Goal: Find specific page/section: Find specific page/section

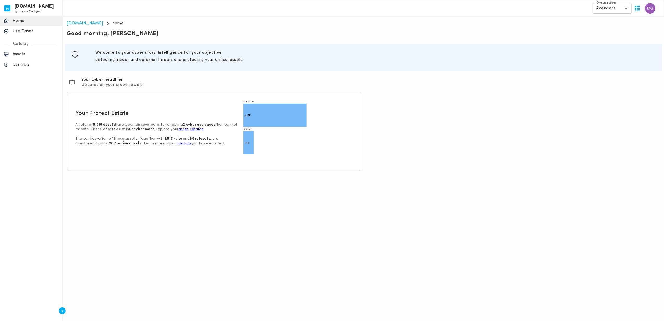
click at [188, 175] on html "invicta.io by Human Managed {"resourceSet":[{"resourceId":"invicta-io/web/nav-s…" at bounding box center [332, 87] width 664 height 175
click at [26, 58] on div "Assets" at bounding box center [31, 54] width 62 height 10
click at [26, 53] on p "Assets" at bounding box center [35, 54] width 46 height 5
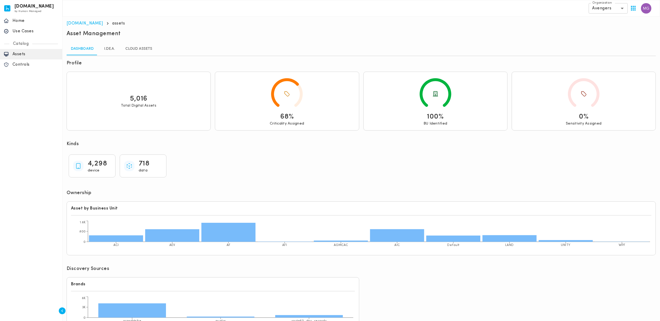
click at [203, 178] on div "4,298 device 718 data" at bounding box center [362, 165] width 590 height 27
click at [108, 48] on link "I.DE.A." at bounding box center [109, 49] width 23 height 12
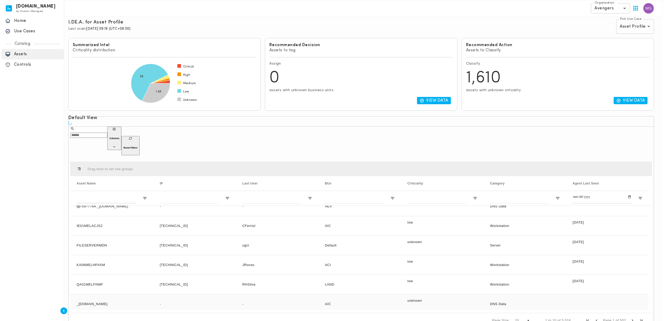
scroll to position [91, 0]
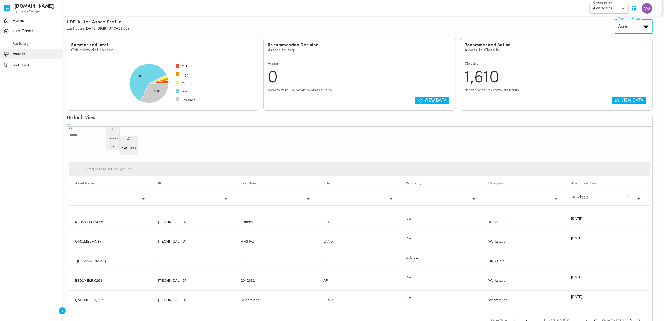
click at [632, 31] on body "invicta.io by Human Managed {"resourceSet":[{"resourceId":"invicta-io/web/nav-s…" at bounding box center [332, 146] width 664 height 374
click at [632, 12] on li "Software Lifecycle" at bounding box center [638, 7] width 47 height 8
type input "********"
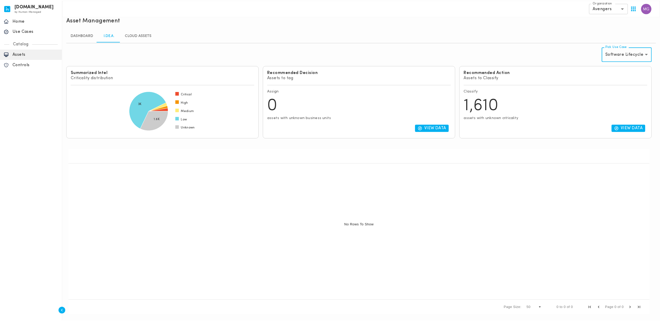
scroll to position [14, 0]
click at [198, 197] on div at bounding box center [359, 229] width 581 height 133
click at [193, 206] on div at bounding box center [359, 229] width 581 height 133
click at [269, 211] on div at bounding box center [359, 229] width 581 height 133
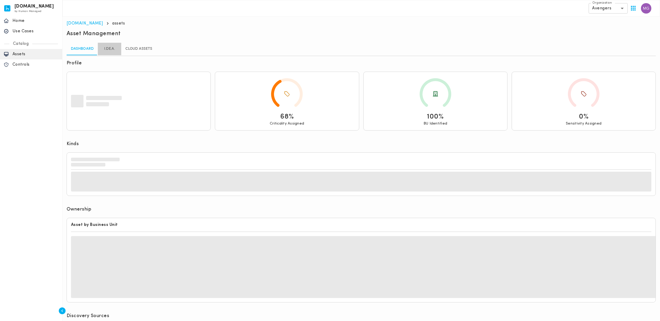
click at [110, 45] on link "I.DE.A." at bounding box center [109, 49] width 23 height 12
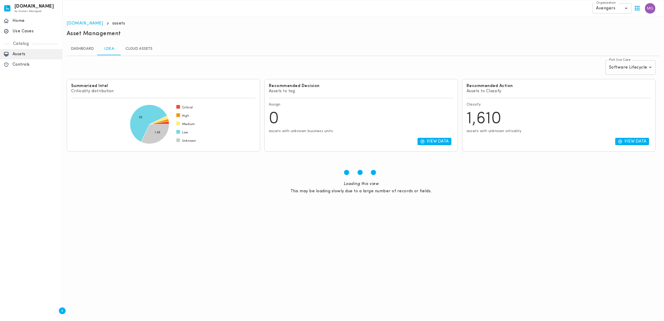
click at [229, 212] on main "[DOMAIN_NAME] assets Section ID: 3c438f36-5438-4c9d-bd2d-78724d9a2687 Section I…" at bounding box center [362, 114] width 601 height 195
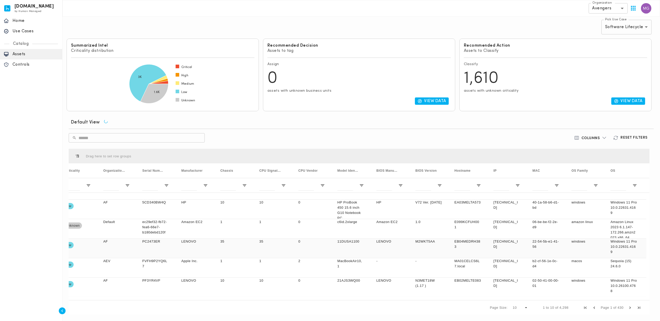
scroll to position [0, 282]
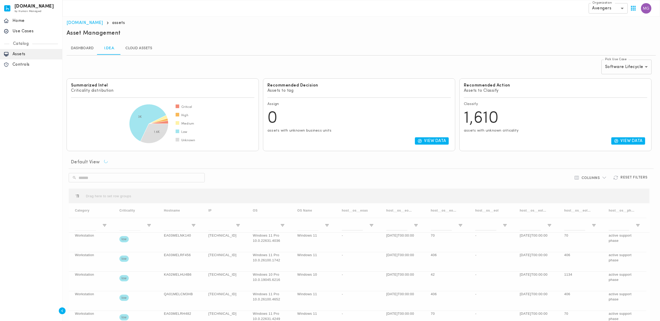
scroll to position [35, 0]
